Goal: Transaction & Acquisition: Book appointment/travel/reservation

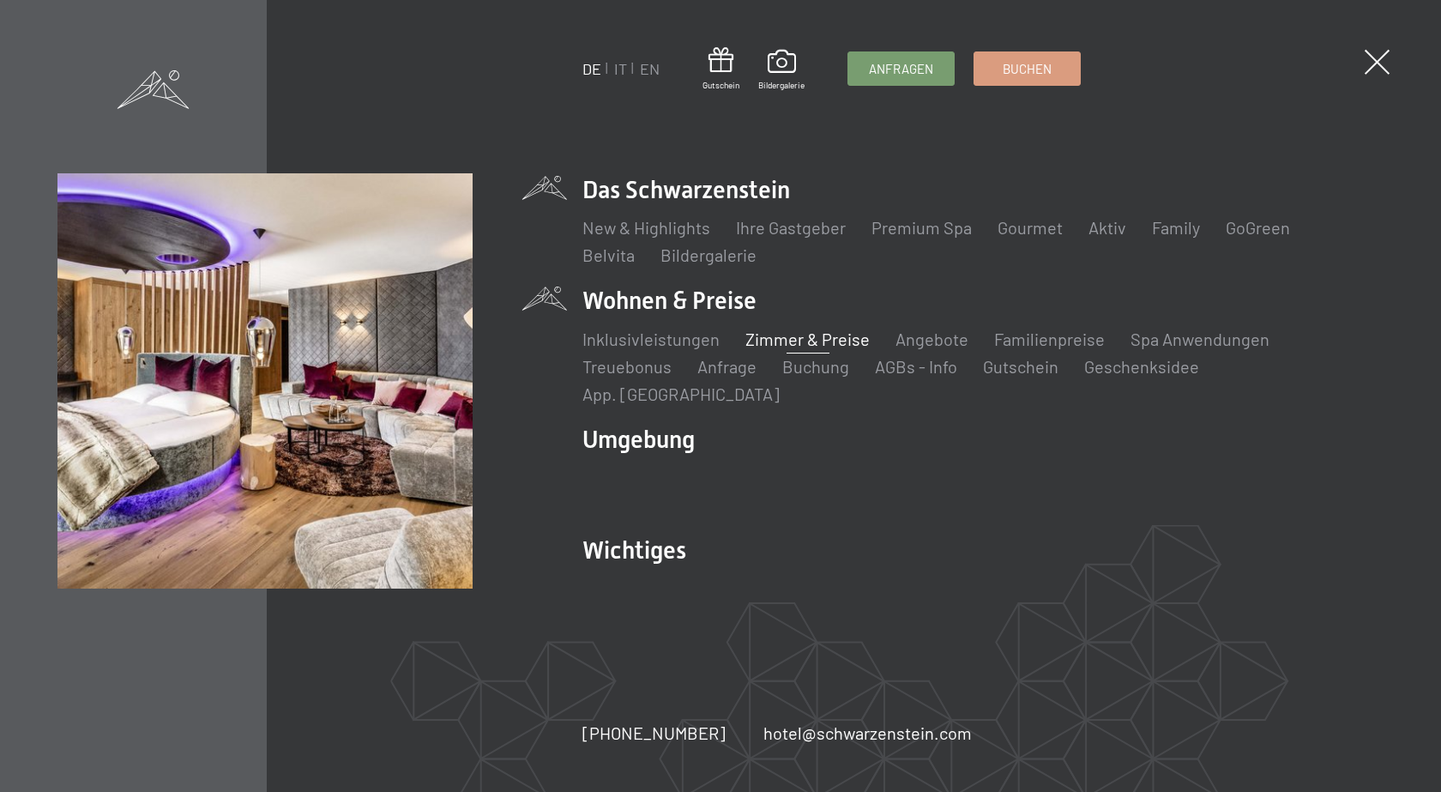
click at [812, 349] on link "Zimmer & Preise" at bounding box center [808, 339] width 124 height 21
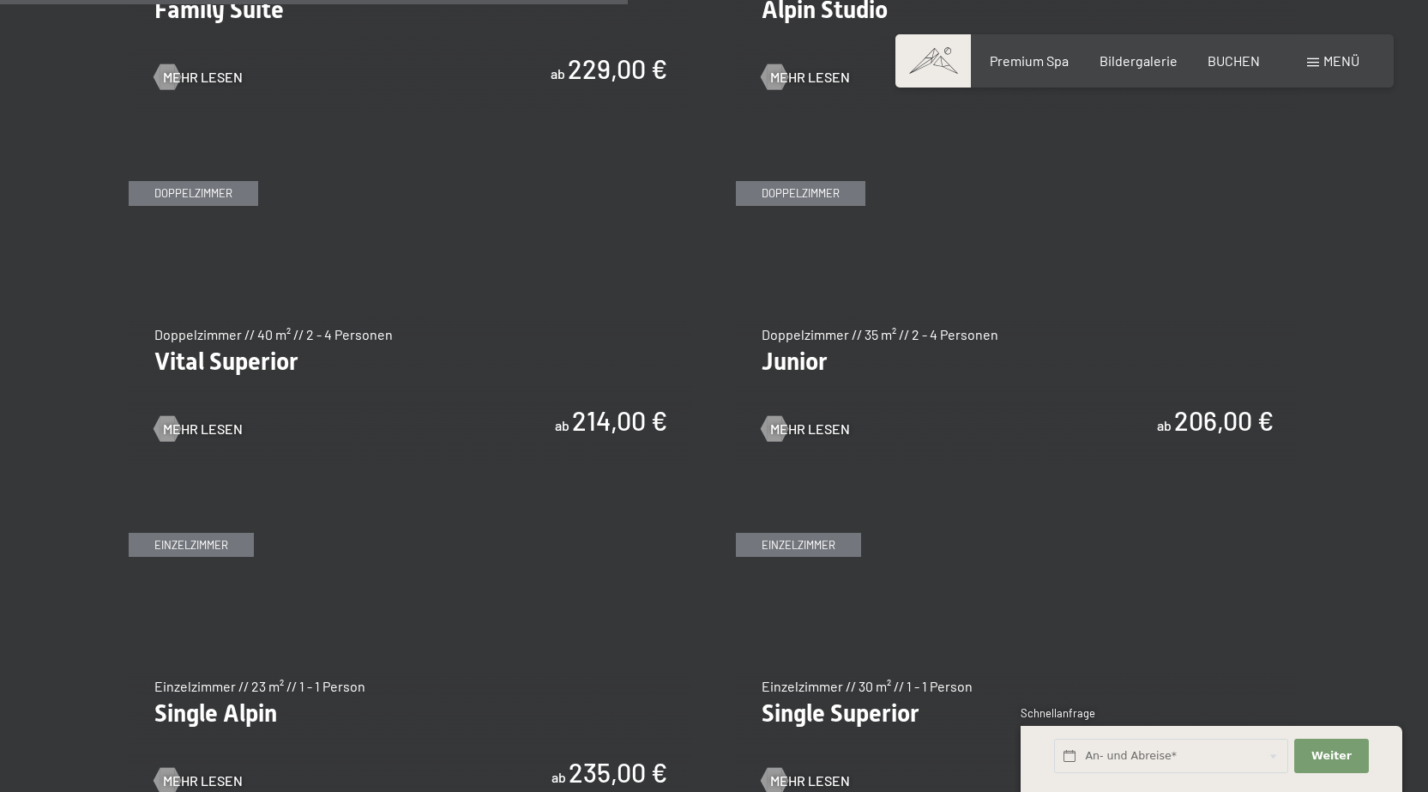
scroll to position [2402, 0]
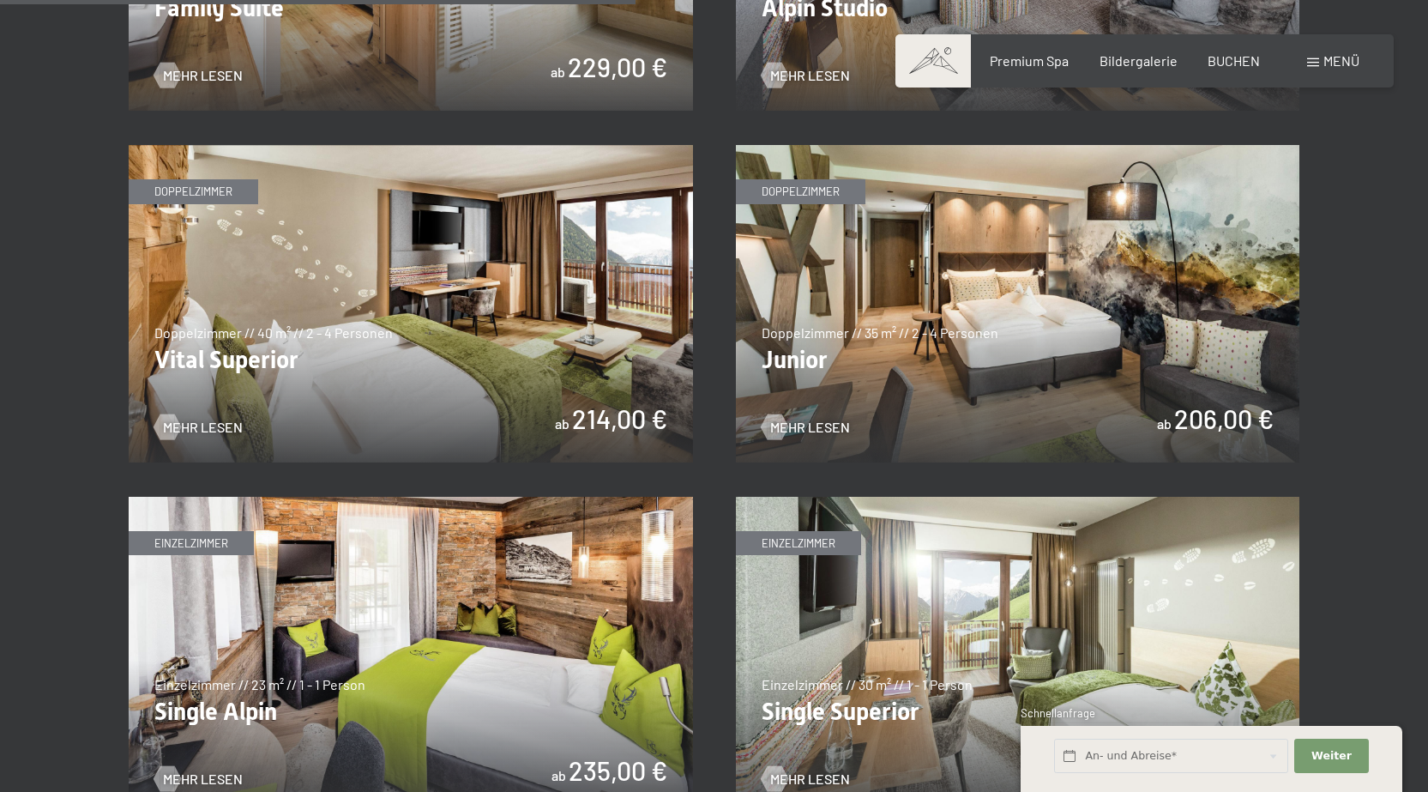
click at [348, 374] on img at bounding box center [411, 303] width 564 height 317
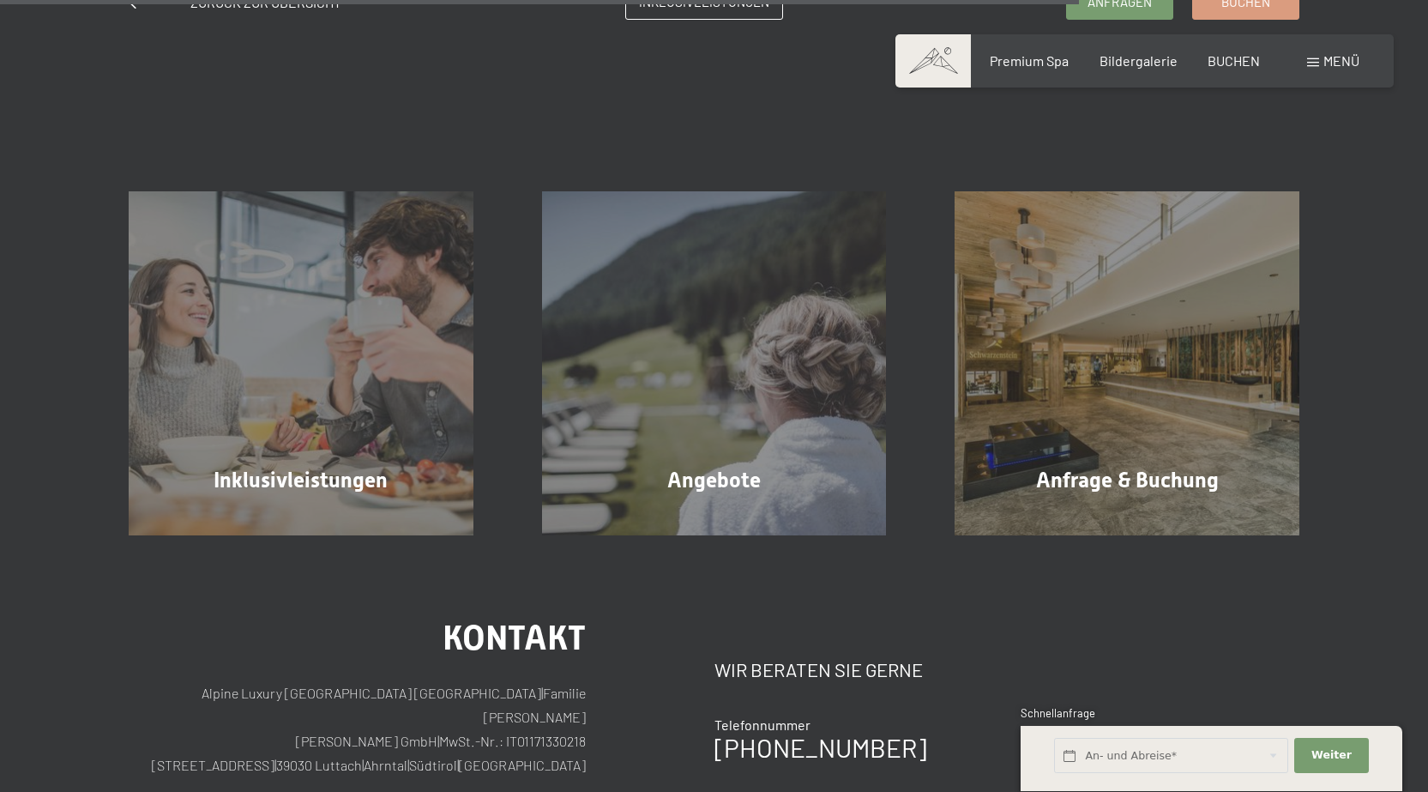
scroll to position [1716, 0]
click at [1234, 63] on span "BUCHEN" at bounding box center [1234, 58] width 52 height 16
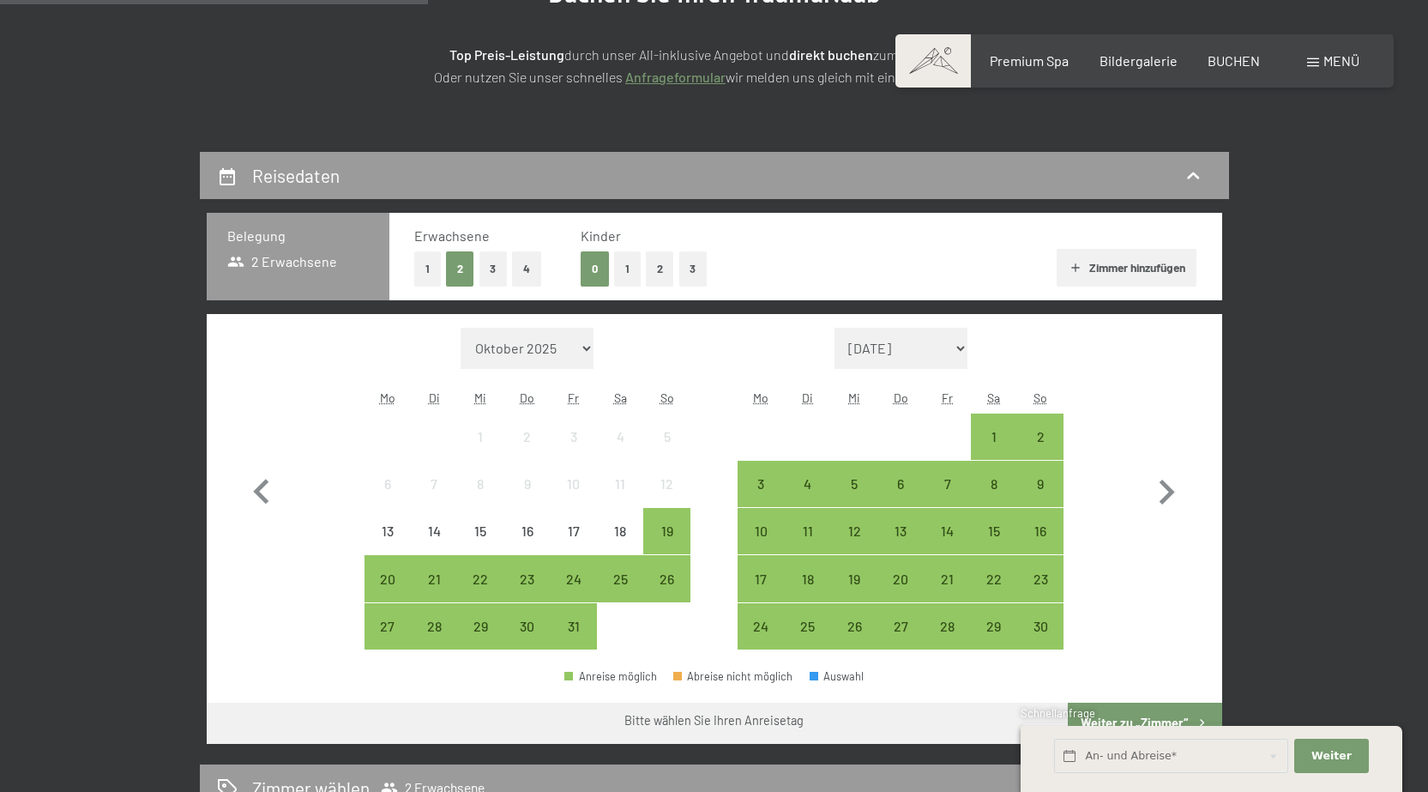
click at [454, 269] on button "2" at bounding box center [460, 268] width 28 height 35
click at [991, 624] on div "29" at bounding box center [994, 640] width 43 height 43
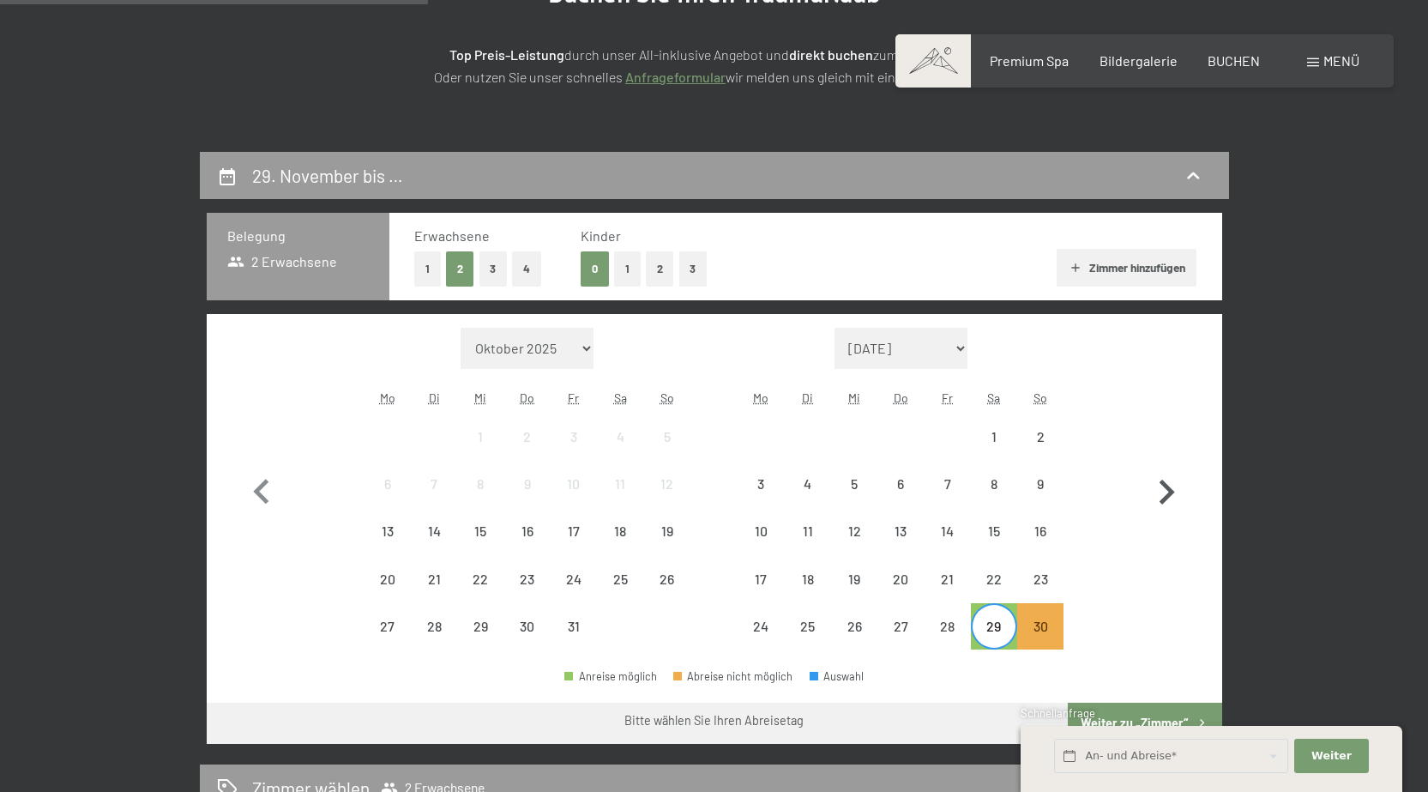
click at [1175, 489] on icon "button" at bounding box center [1167, 493] width 50 height 50
select select "2025-11-01"
select select "2025-12-01"
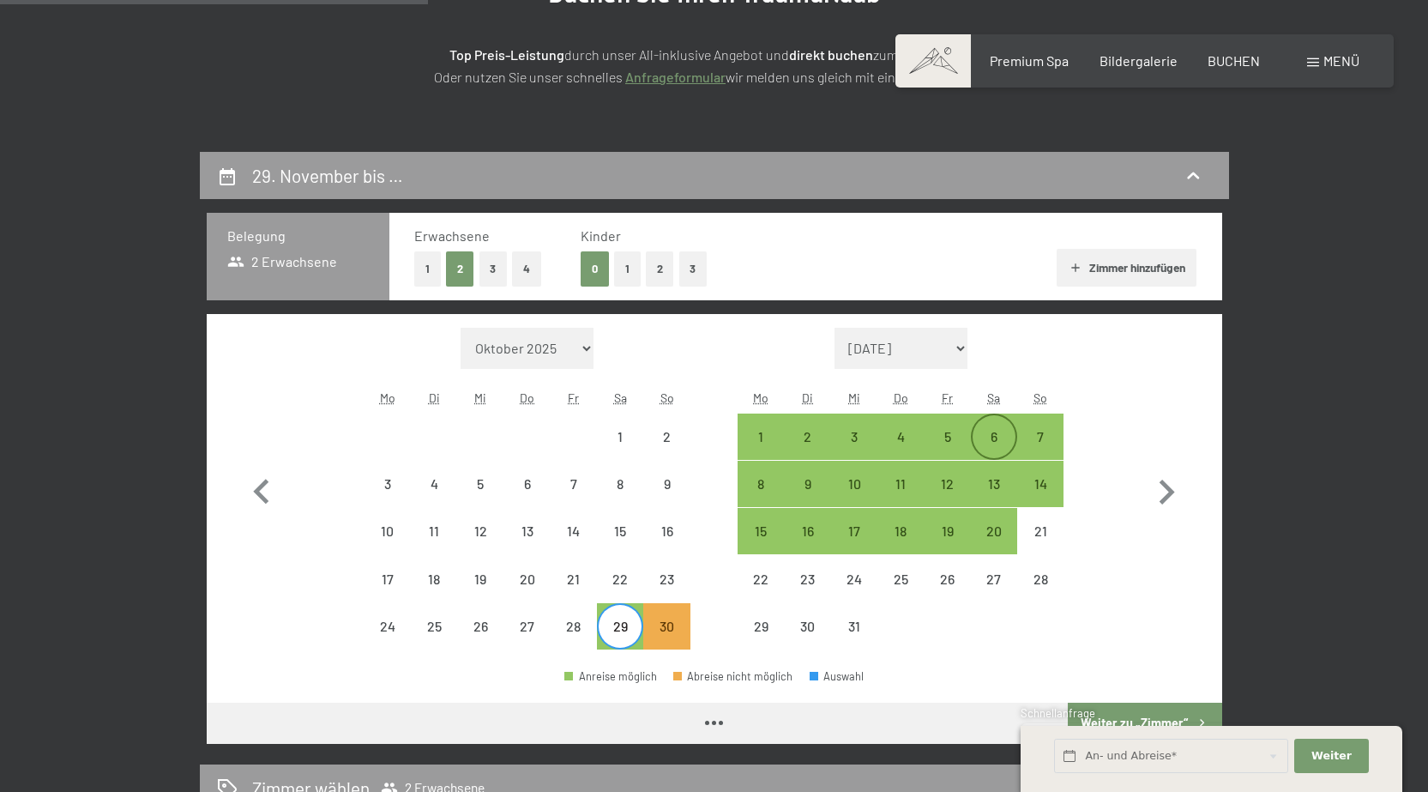
click at [1003, 427] on div "6" at bounding box center [994, 436] width 43 height 43
select select "2025-11-01"
select select "2025-12-01"
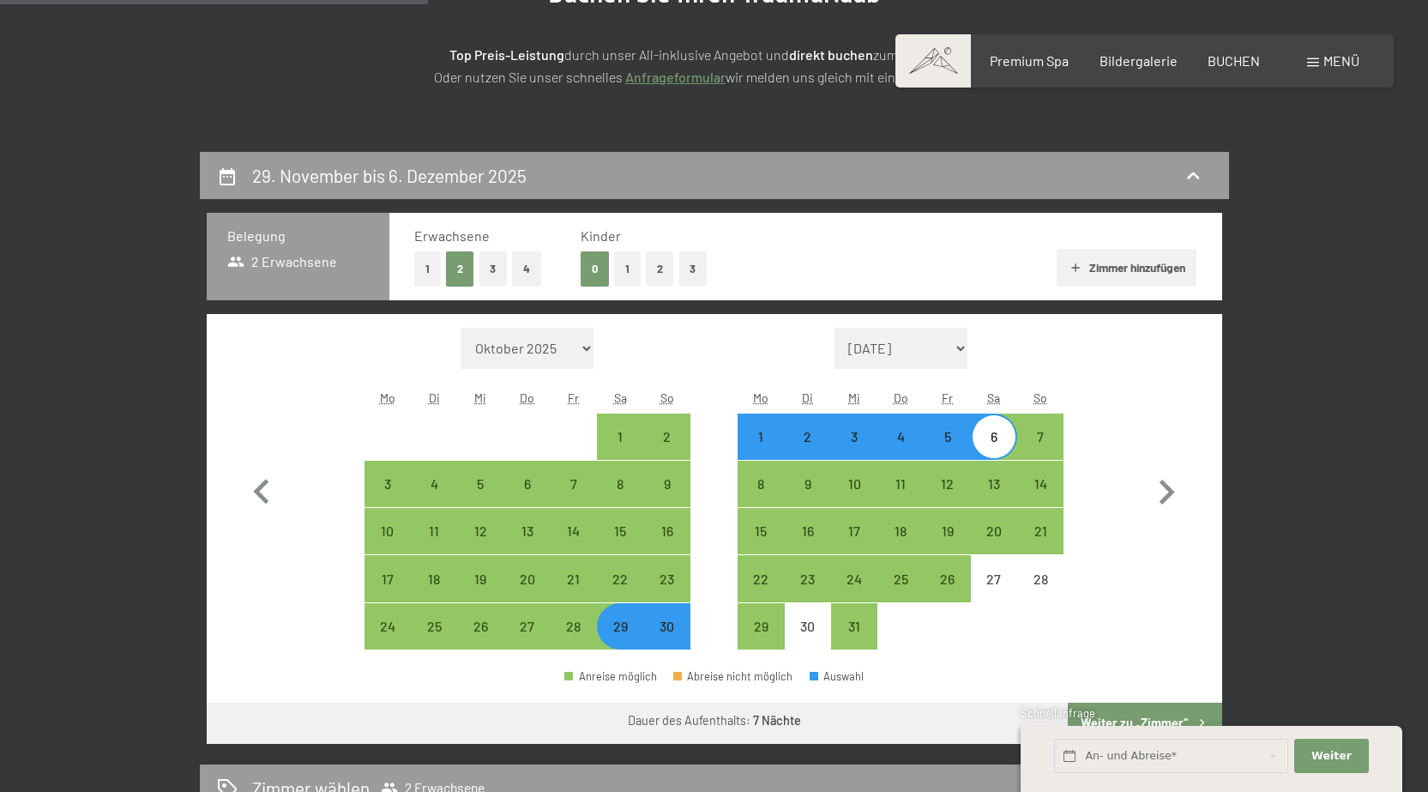
click at [999, 435] on div "6" at bounding box center [994, 451] width 43 height 43
select select "2025-11-01"
select select "2025-12-01"
